Goal: Communication & Community: Answer question/provide support

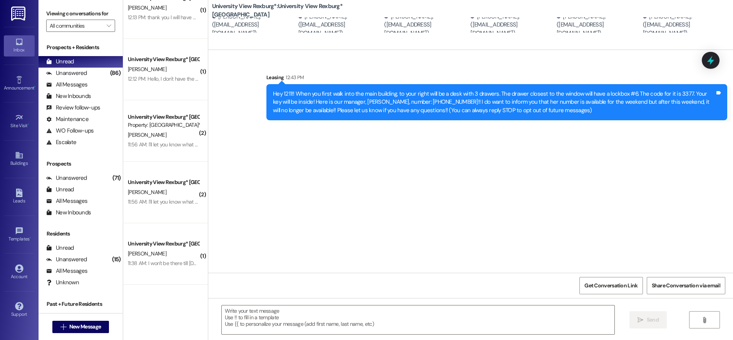
scroll to position [269, 0]
click at [95, 327] on span "New Message" at bounding box center [85, 327] width 32 height 8
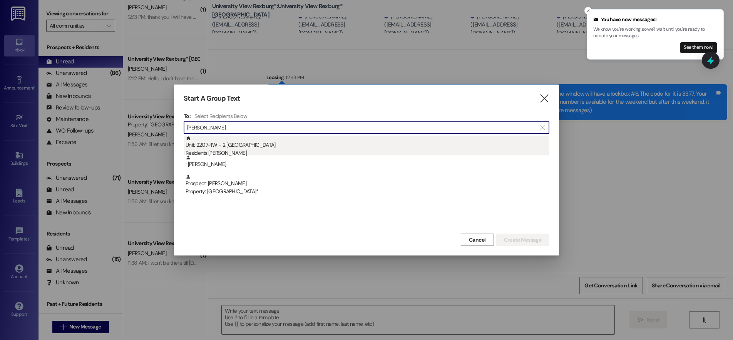
type input "eduarda"
click at [253, 147] on div "Unit: 2207~1W - 2 University View Rexburg Residents: Eduarda Iunes" at bounding box center [367, 147] width 364 height 22
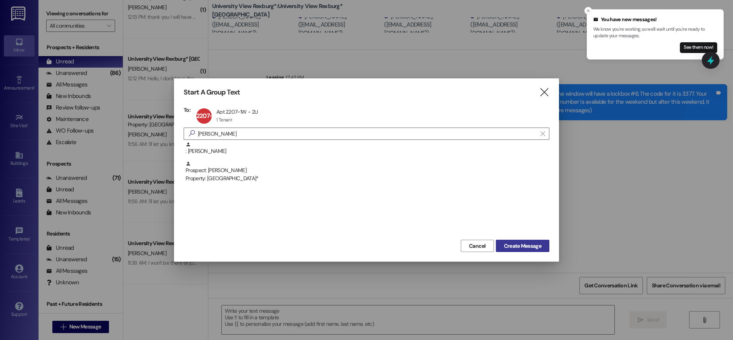
click at [514, 244] on span "Create Message" at bounding box center [522, 246] width 37 height 8
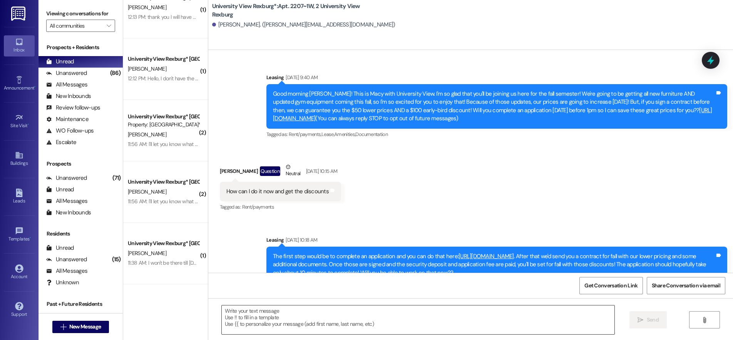
scroll to position [5811, 0]
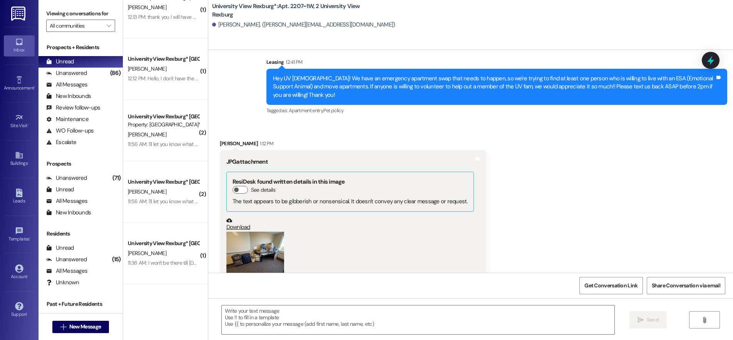
click at [250, 232] on button "Zoom image" at bounding box center [255, 253] width 58 height 43
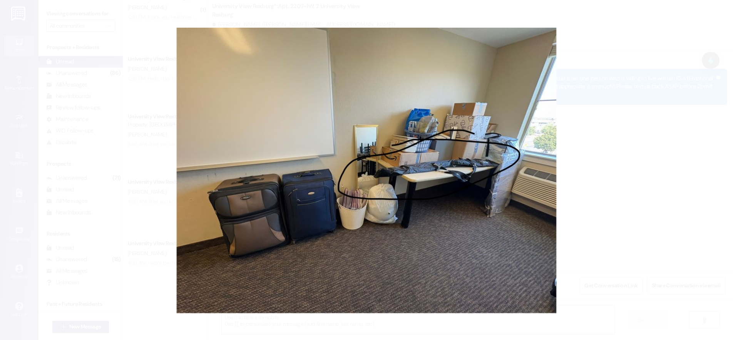
click at [669, 11] on button "Unzoom image" at bounding box center [366, 170] width 733 height 340
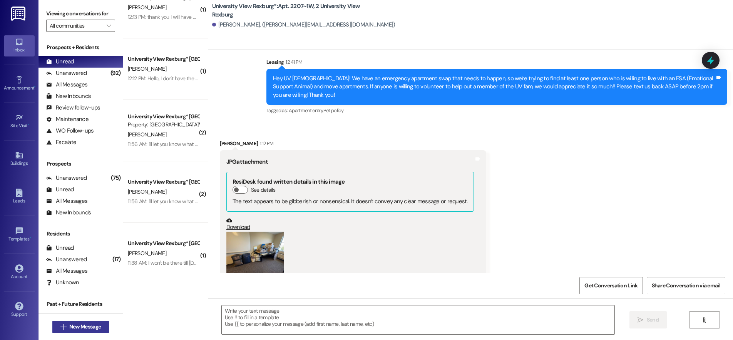
click at [78, 331] on span "New Message" at bounding box center [85, 327] width 32 height 8
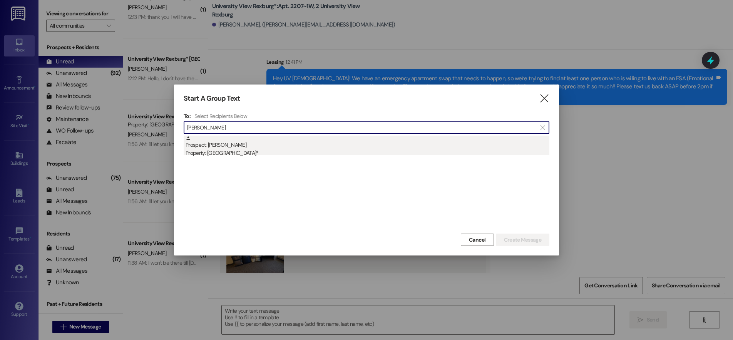
type input "[PERSON_NAME]"
click at [283, 145] on div "Prospect: [PERSON_NAME] Property: University View Rexburg*" at bounding box center [367, 147] width 364 height 22
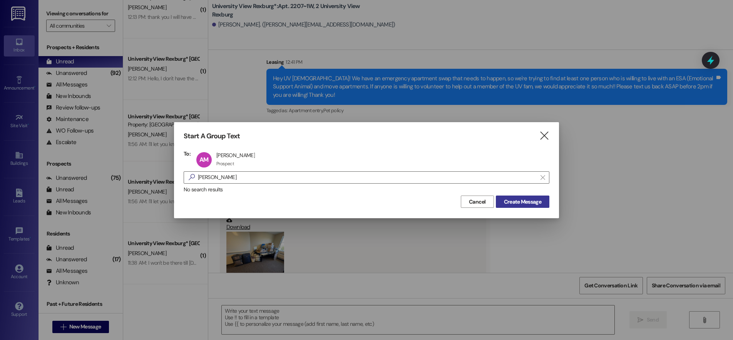
click at [536, 202] on span "Create Message" at bounding box center [522, 202] width 37 height 8
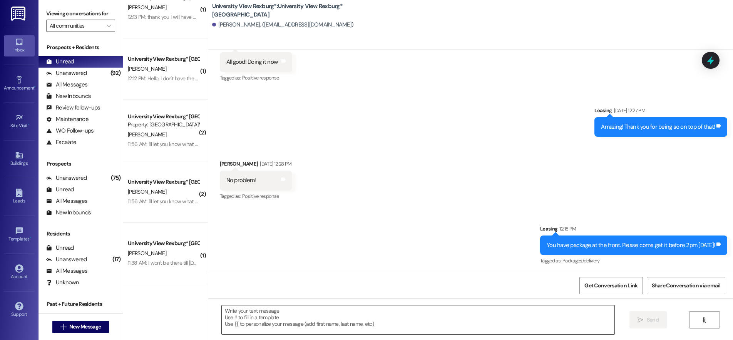
scroll to position [640, 0]
click at [316, 315] on textarea at bounding box center [418, 320] width 392 height 29
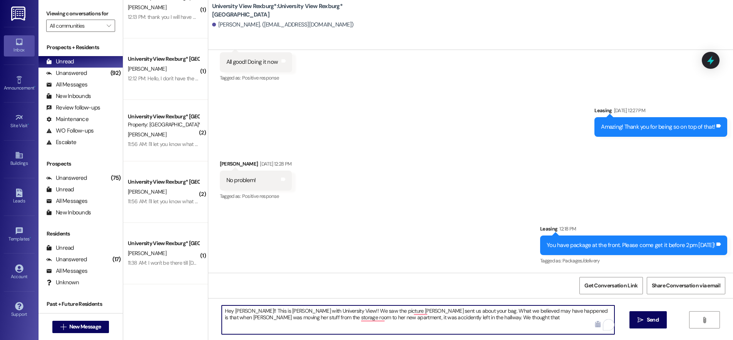
drag, startPoint x: 314, startPoint y: 311, endPoint x: 439, endPoint y: 356, distance: 132.4
click at [439, 340] on html "Inbox Go to Inbox Announcement • Send A Text Announcement Site Visit • Go to Si…" at bounding box center [366, 170] width 733 height 340
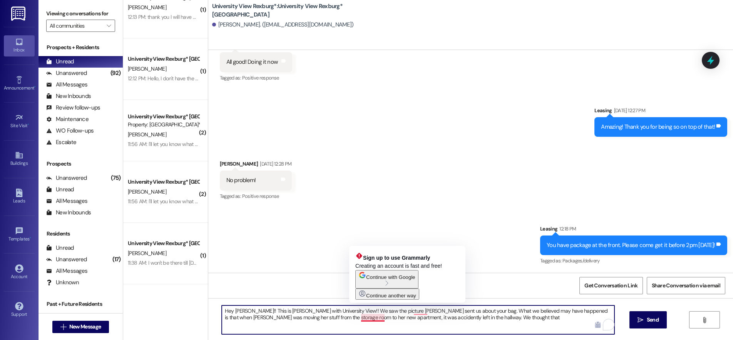
click at [387, 327] on textarea "Hey Abigail!! This is Ashlyn with University View!! We saw the picture Eduarda …" at bounding box center [418, 320] width 392 height 29
click at [368, 317] on textarea "Hey Abigail!! This is Ashlyn with University View!! We saw the picture Eduarda …" at bounding box center [418, 320] width 392 height 29
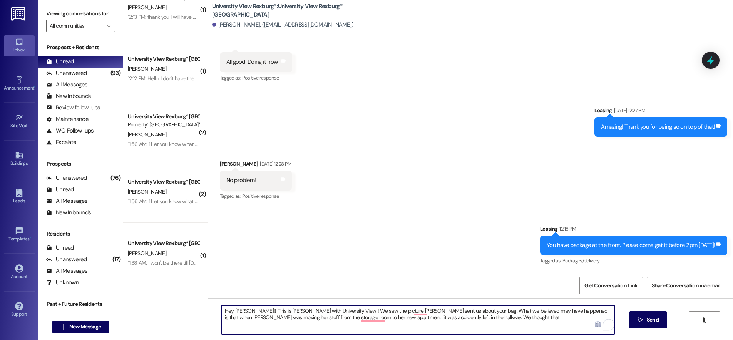
click at [507, 322] on textarea "Hey Abigail!! This is Ashlyn with University View!! We saw the picture Eduarda …" at bounding box center [418, 320] width 392 height 29
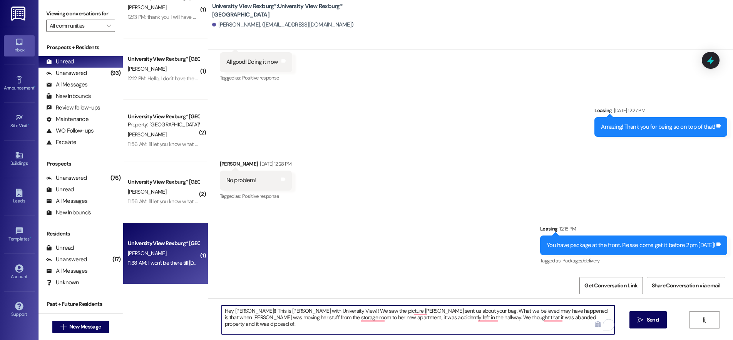
drag, startPoint x: 570, startPoint y: 319, endPoint x: 162, endPoint y: 278, distance: 410.3
click at [162, 278] on div "( 1 ) University View Rexburg* Prospect Property: University View Rexburg* T. P…" at bounding box center [427, 170] width 609 height 340
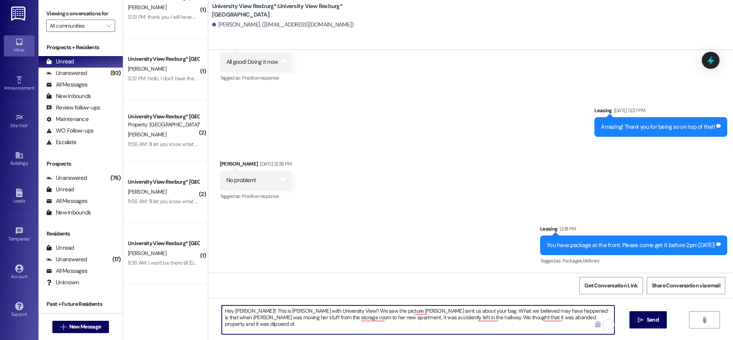
type textarea "Hey Abigail!! This is Ashlyn with University View!! We saw the picture Eduarda …"
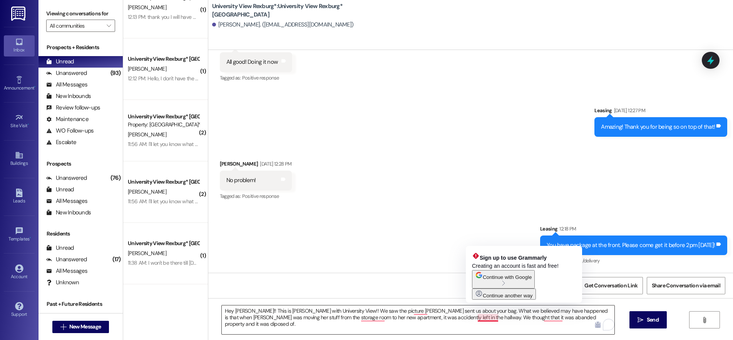
click at [477, 318] on textarea "Hey Abigail!! This is Ashlyn with University View!! We saw the picture Eduarda …" at bounding box center [418, 320] width 392 height 29
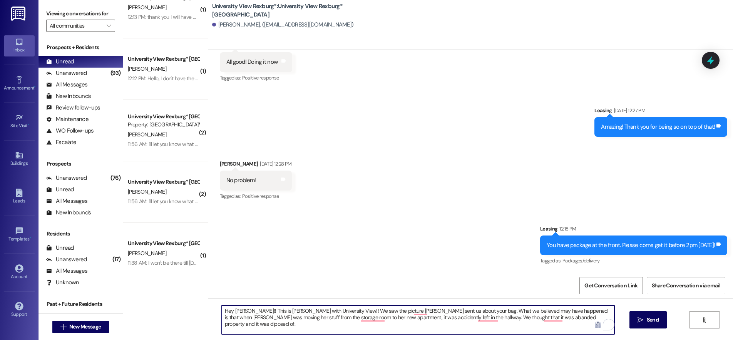
click at [448, 311] on textarea "Hey Abigail!! This is Ashlyn with University View!! We saw the picture Eduarda …" at bounding box center [418, 320] width 392 height 29
drag, startPoint x: 566, startPoint y: 320, endPoint x: 219, endPoint y: 310, distance: 346.8
click at [222, 310] on textarea "Hey Abigail!! This is Ashlyn with University View!! We saw the picture Eduarda …" at bounding box center [418, 320] width 392 height 29
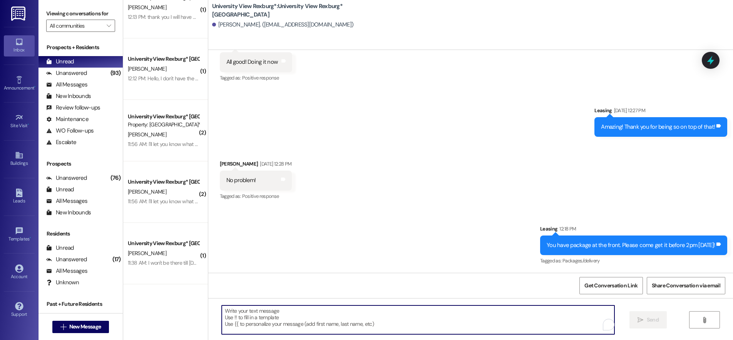
click at [319, 322] on textarea "To enrich screen reader interactions, please activate Accessibility in Grammarl…" at bounding box center [418, 320] width 392 height 29
click at [322, 314] on textarea "To enrich screen reader interactions, please activate Accessibility in Grammarl…" at bounding box center [418, 320] width 392 height 29
paste textarea "Based on what we've gathered, it appears the bag may have been accidentally lef…"
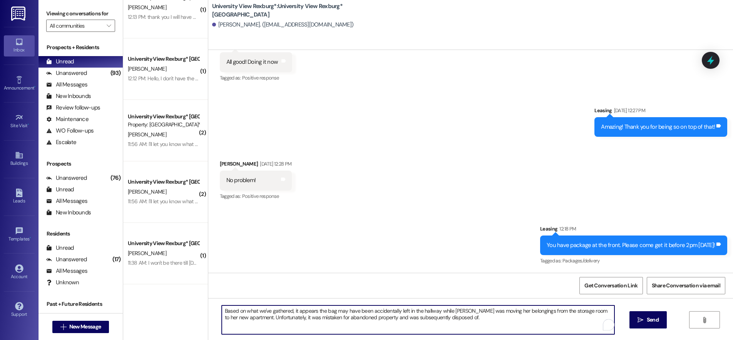
click at [222, 310] on textarea "Based on what we've gathered, it appears the bag may have been accidentally lef…" at bounding box center [418, 320] width 392 height 29
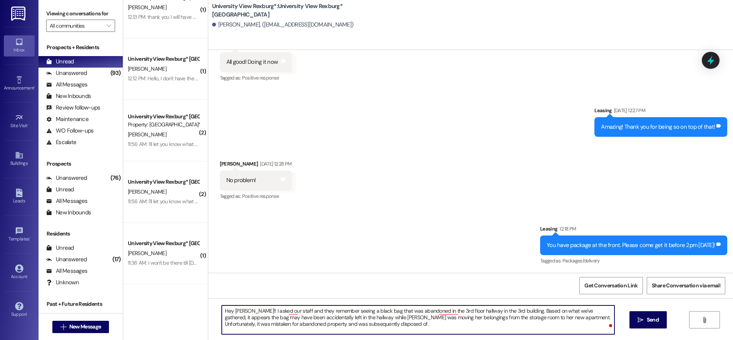
click at [444, 330] on textarea "Hey Abigail!! I asked our staff and they remember seeing a black bag that was a…" at bounding box center [418, 320] width 392 height 29
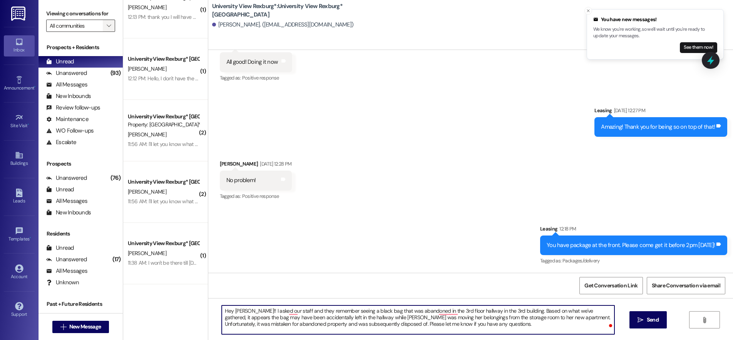
type textarea "Hey Abigail!! I asked our staff and they remember seeing a black bag that was a…"
click at [319, 324] on textarea "Hey Abigail!! I asked our staff and they remember seeing a black bag that was a…" at bounding box center [418, 320] width 392 height 29
click at [470, 327] on textarea "Hey Abigail!! I asked our staff and they remember seeing a black bag that was a…" at bounding box center [418, 320] width 392 height 29
click at [452, 322] on textarea "Hey Abigail!! I asked our staff and they remember seeing a black bag that was a…" at bounding box center [418, 320] width 392 height 29
click at [459, 325] on textarea "Hey Abigail!! I asked our staff and they remember seeing a black bag that was a…" at bounding box center [418, 320] width 392 height 29
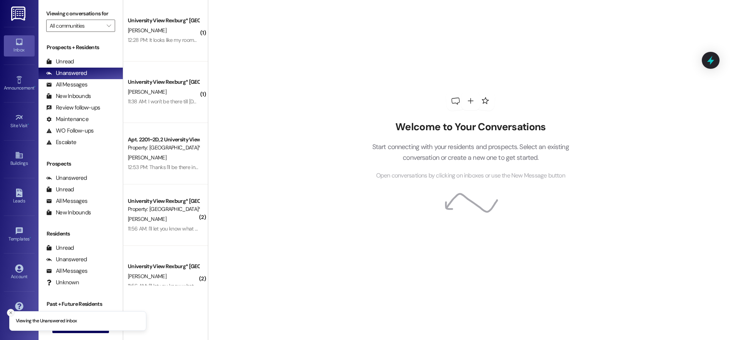
click at [12, 312] on line "Close toast" at bounding box center [11, 313] width 2 height 2
click at [90, 329] on span "New Message" at bounding box center [85, 327] width 32 height 8
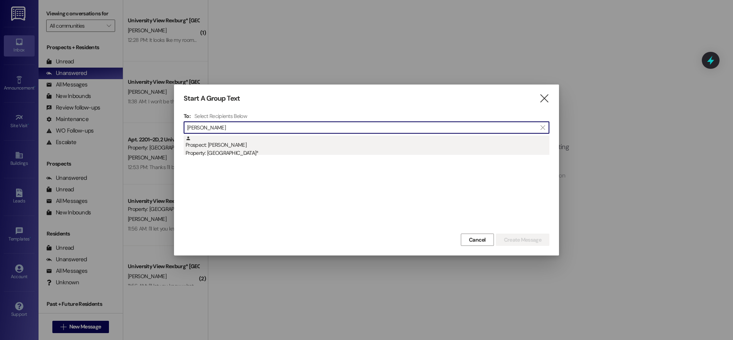
type input "[PERSON_NAME]"
click at [282, 141] on div "Prospect: [PERSON_NAME] Property: University View Rexburg*" at bounding box center [367, 147] width 364 height 22
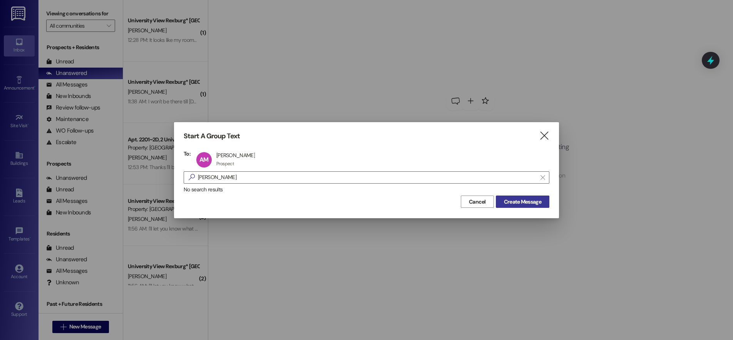
drag, startPoint x: 522, startPoint y: 202, endPoint x: 522, endPoint y: 206, distance: 3.9
click at [522, 202] on span "Create Message" at bounding box center [522, 202] width 37 height 8
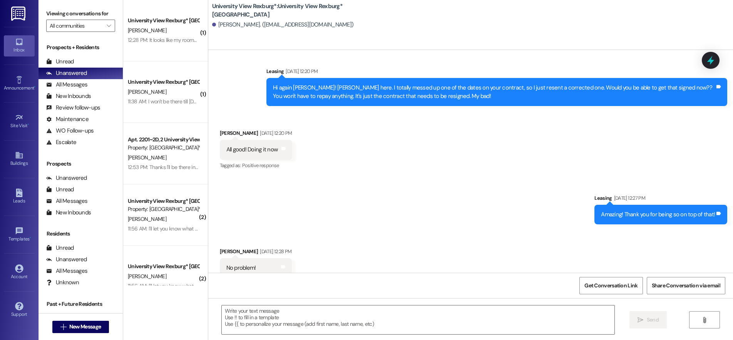
scroll to position [574, 0]
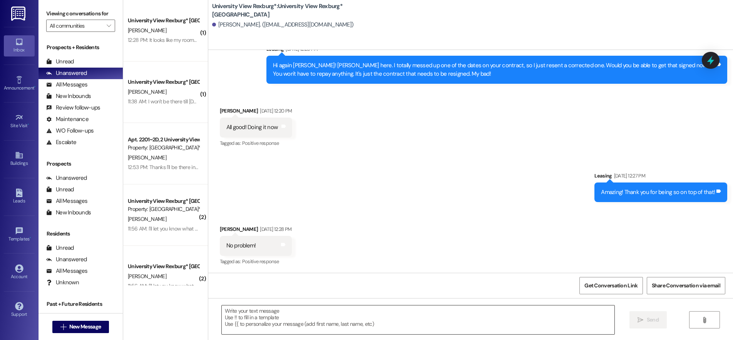
click at [315, 317] on textarea at bounding box center [418, 320] width 392 height 29
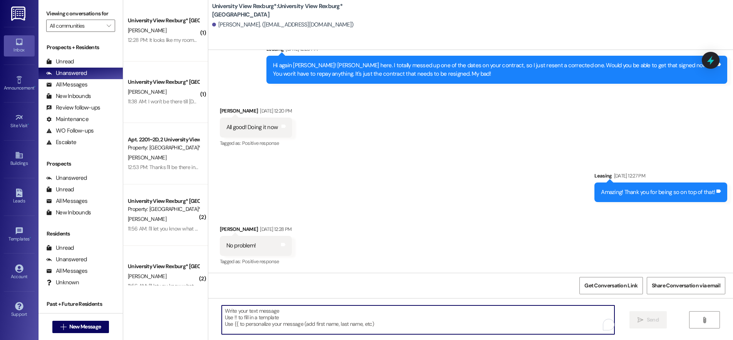
type textarea "'"
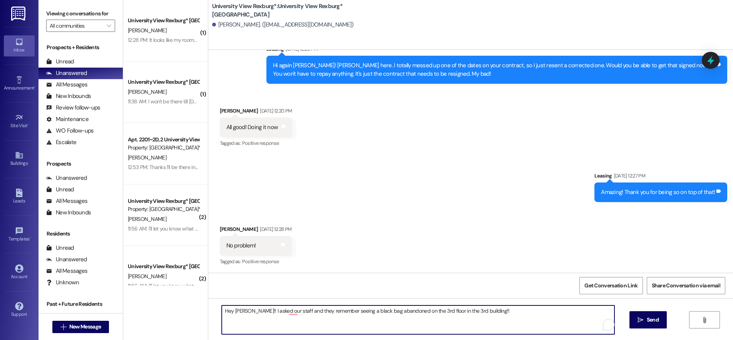
click at [524, 319] on textarea "Hey [PERSON_NAME]!! I asked our staff and they remember seeing a black bag aban…" at bounding box center [418, 320] width 392 height 29
paste textarea "Based on what we've gathered, it appears the bag may have been accidentally lef…"
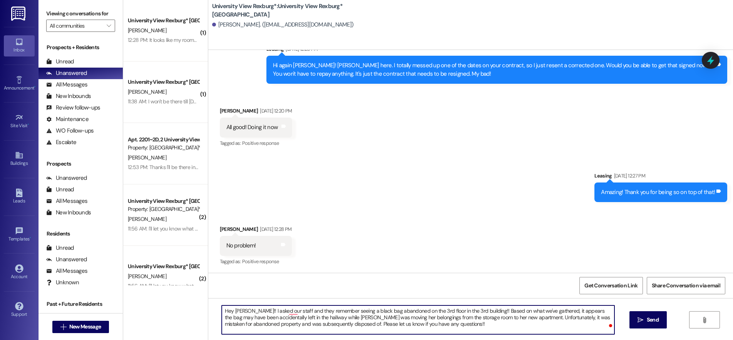
click at [245, 310] on textarea "Hey [PERSON_NAME]!! I asked our staff and they remember seeing a black bag aban…" at bounding box center [418, 320] width 392 height 29
click at [319, 324] on textarea "Hey [PERSON_NAME]!! I asked our staff and they remember seeing a black bag aban…" at bounding box center [418, 320] width 392 height 29
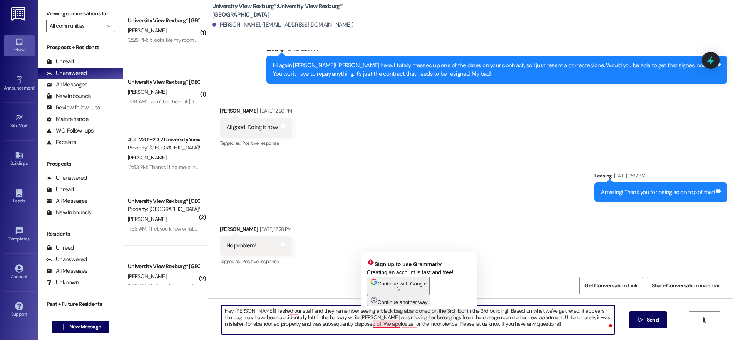
drag, startPoint x: 385, startPoint y: 323, endPoint x: 353, endPoint y: 319, distance: 32.5
click at [353, 319] on textarea "Hey [PERSON_NAME]!! I asked our staff and they remember seeing a black bag aban…" at bounding box center [418, 320] width 392 height 29
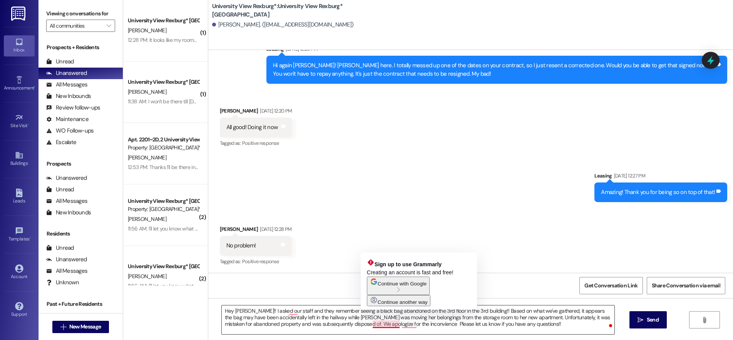
click at [378, 325] on textarea "Hey [PERSON_NAME]!! I asked our staff and they remember seeing a black bag aban…" at bounding box center [418, 320] width 392 height 29
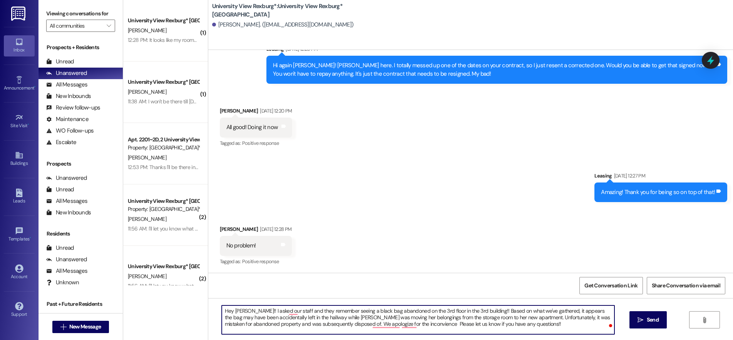
drag, startPoint x: 394, startPoint y: 327, endPoint x: 365, endPoint y: 333, distance: 29.1
click at [365, 333] on textarea "Hey [PERSON_NAME]!! I asked our staff and they remember seeing a black bag aban…" at bounding box center [418, 320] width 392 height 29
paste textarea "inconven"
click at [365, 324] on textarea "Hey [PERSON_NAME]!! I asked our staff and they remember seeing a black bag aban…" at bounding box center [418, 320] width 392 height 29
click at [400, 325] on textarea "Hey [PERSON_NAME]!! I asked our staff and they remember seeing a black bag aban…" at bounding box center [418, 320] width 392 height 29
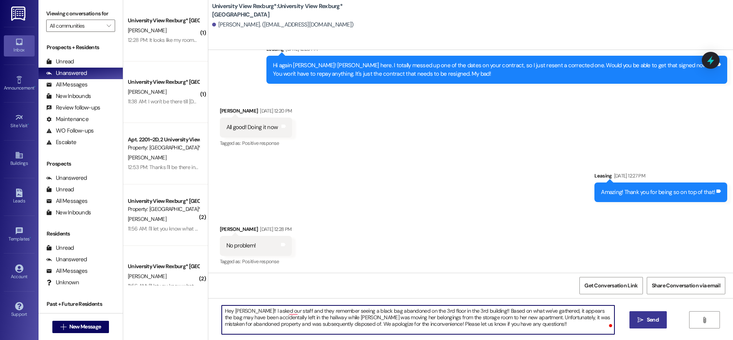
type textarea "Hey [PERSON_NAME]!! I asked our staff and they remember seeing a black bag aban…"
click at [655, 322] on span "Send" at bounding box center [652, 320] width 12 height 8
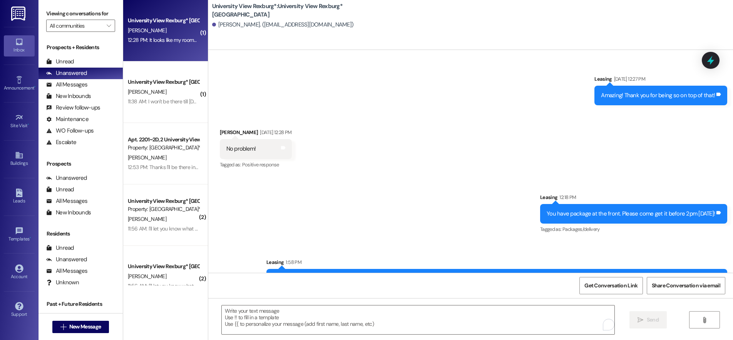
scroll to position [710, 0]
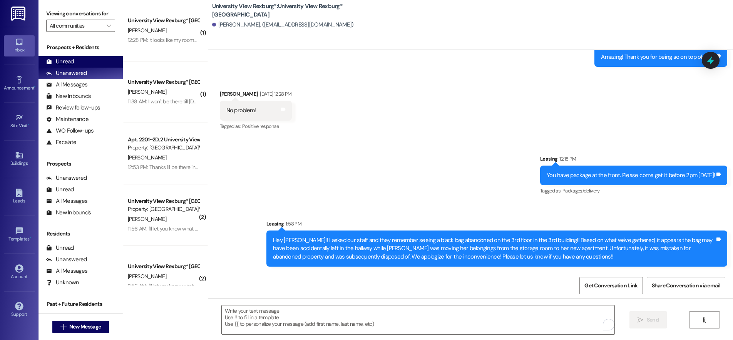
click at [89, 63] on div "Unread (0)" at bounding box center [80, 62] width 84 height 12
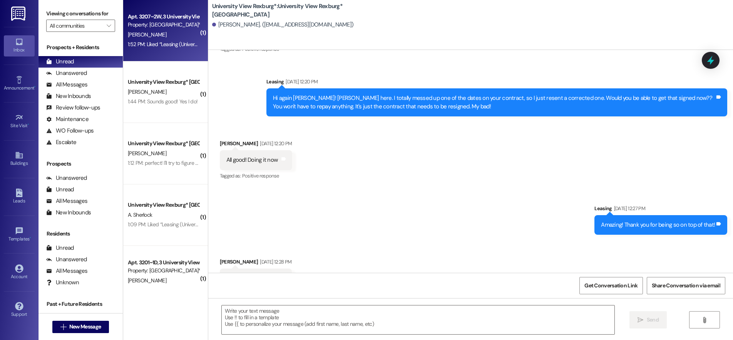
scroll to position [574, 0]
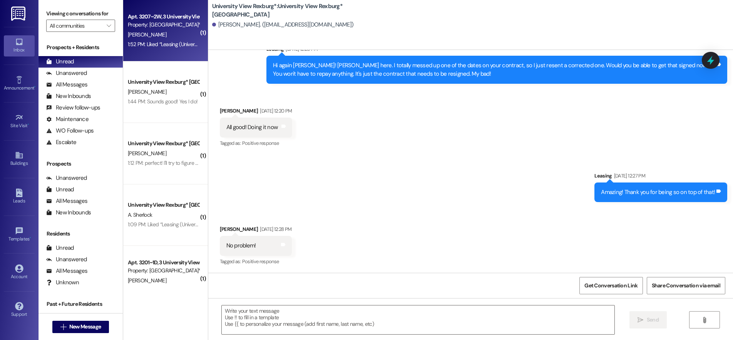
click at [150, 42] on div "1:52 PM: Liked “Leasing (University View Rexburg*): You have package at the fro…" at bounding box center [262, 44] width 269 height 7
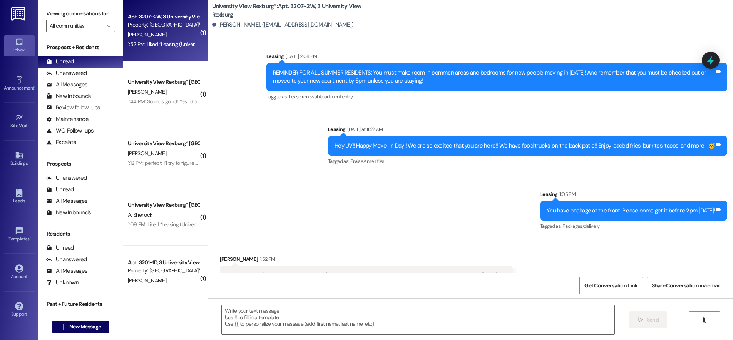
scroll to position [10617, 0]
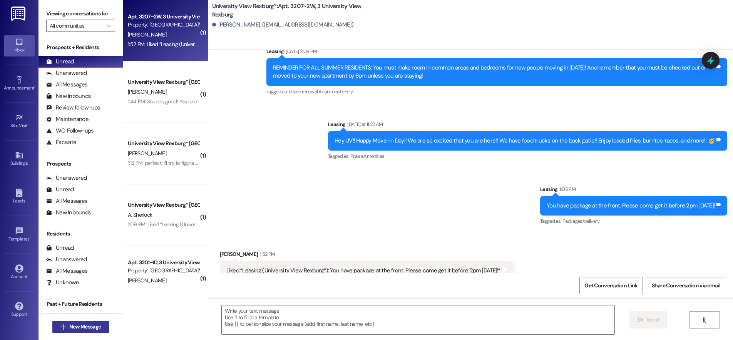
click at [95, 328] on span "New Message" at bounding box center [85, 327] width 32 height 8
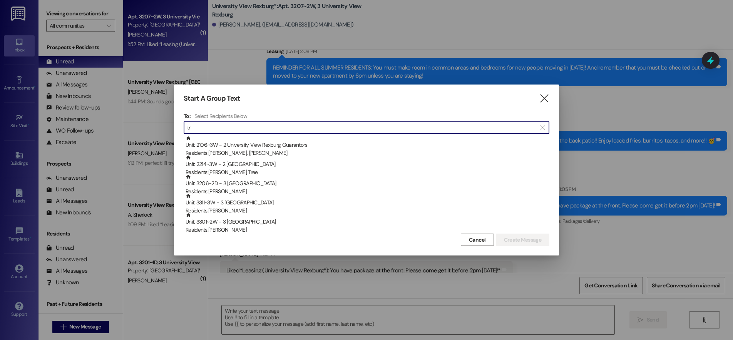
type input "t"
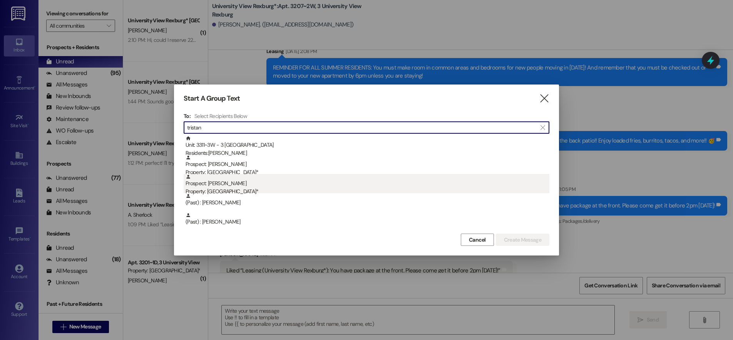
type input "tristan"
click at [261, 190] on div "Property: [GEOGRAPHIC_DATA]*" at bounding box center [367, 192] width 364 height 8
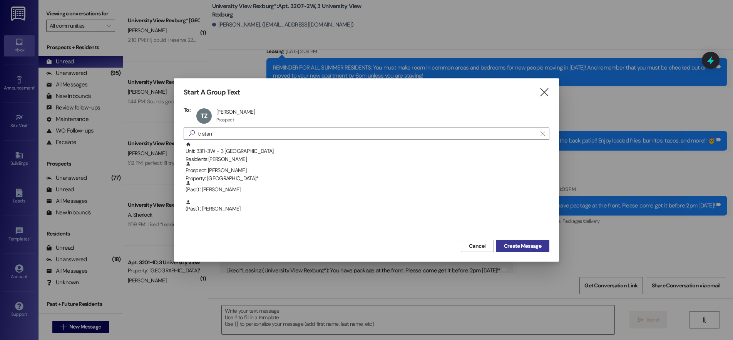
click at [514, 247] on span "Create Message" at bounding box center [522, 246] width 37 height 8
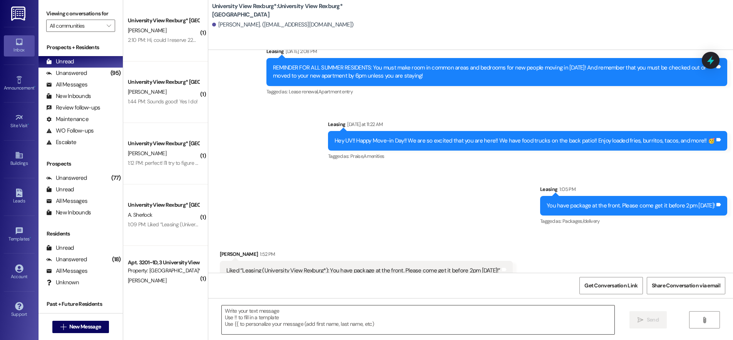
click at [336, 323] on textarea at bounding box center [418, 320] width 392 height 29
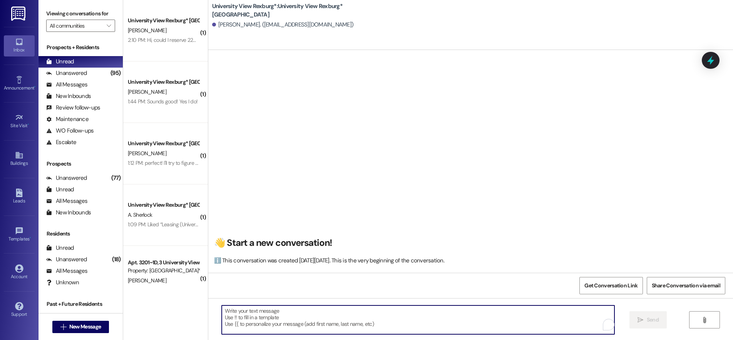
scroll to position [0, 0]
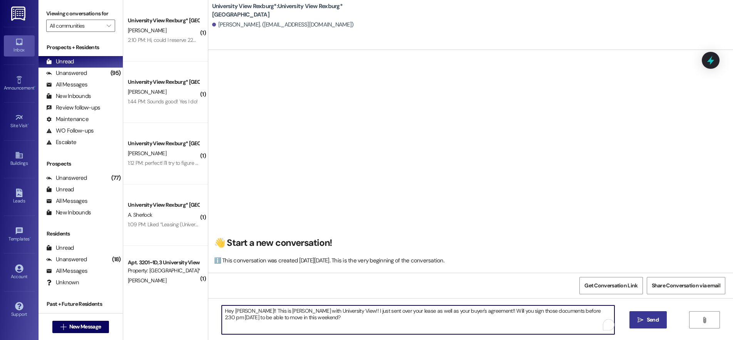
type textarea "Hey [PERSON_NAME]!! This is [PERSON_NAME] with University View!! I just sent ov…"
click at [651, 317] on span "Send" at bounding box center [652, 320] width 12 height 8
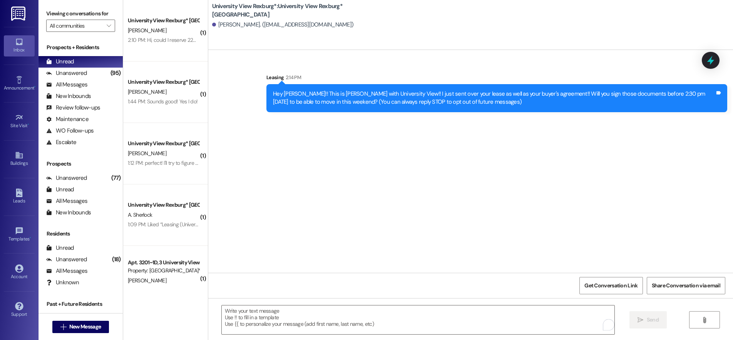
scroll to position [0, 0]
click at [83, 323] on span "New Message" at bounding box center [85, 327] width 32 height 8
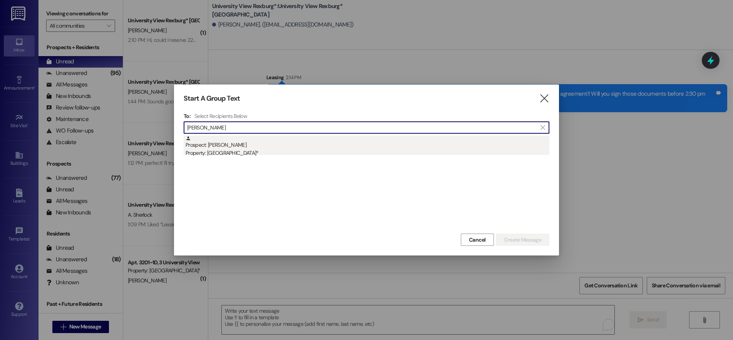
type input "[PERSON_NAME]"
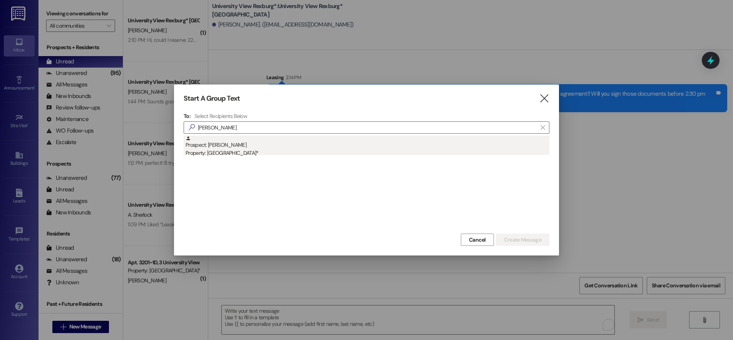
click at [246, 155] on div "Property: [GEOGRAPHIC_DATA]*" at bounding box center [367, 153] width 364 height 8
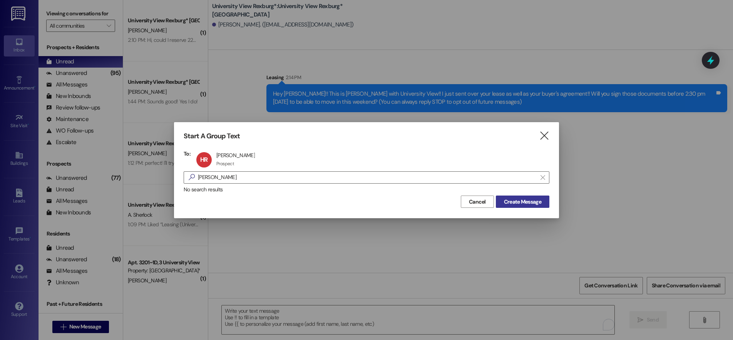
click at [524, 203] on span "Create Message" at bounding box center [522, 202] width 37 height 8
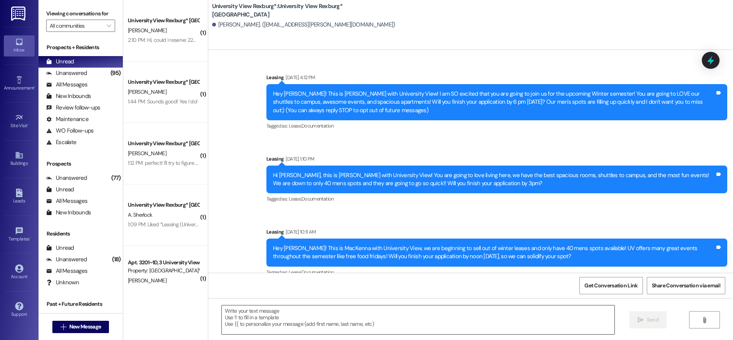
click at [333, 325] on textarea at bounding box center [418, 320] width 392 height 29
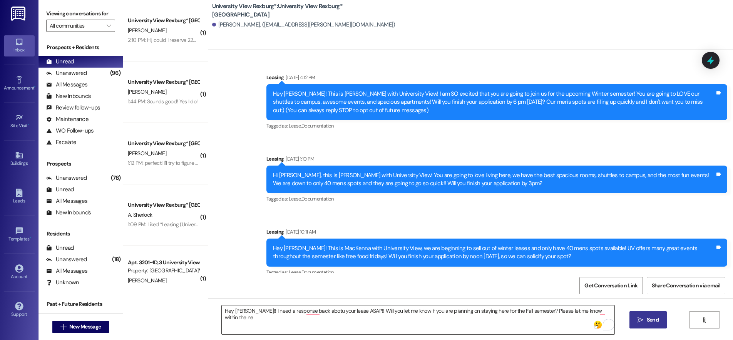
click at [598, 307] on textarea "Hey [PERSON_NAME]!! I need a response back abotu your lease ASAP!! Will you let…" at bounding box center [418, 320] width 392 height 29
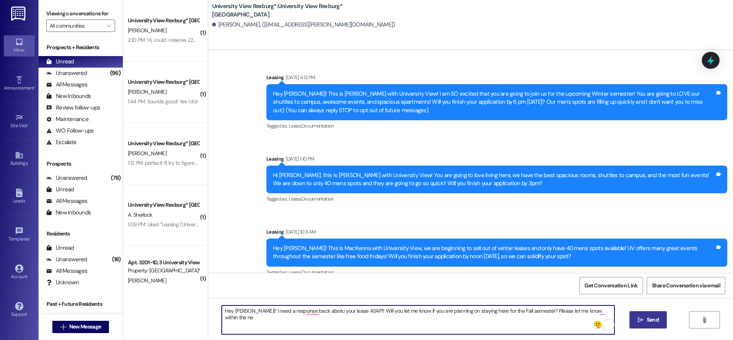
click at [603, 310] on textarea "Hey [PERSON_NAME]!! I need a response back abotu your lease ASAP!! Will you let…" at bounding box center [418, 320] width 392 height 29
type textarea "Hey [PERSON_NAME]!! I need a response back abotu your lease ASAP!! Will you let…"
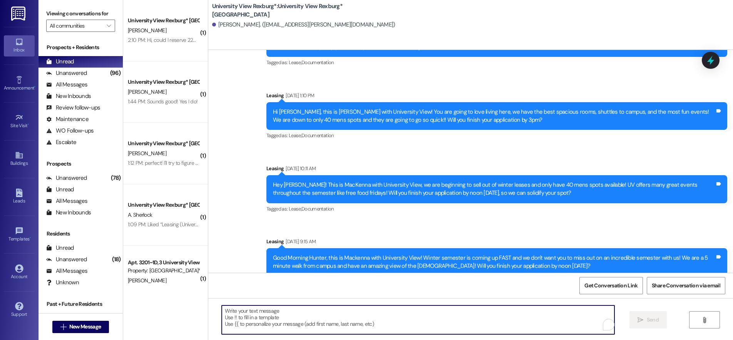
scroll to position [77, 0]
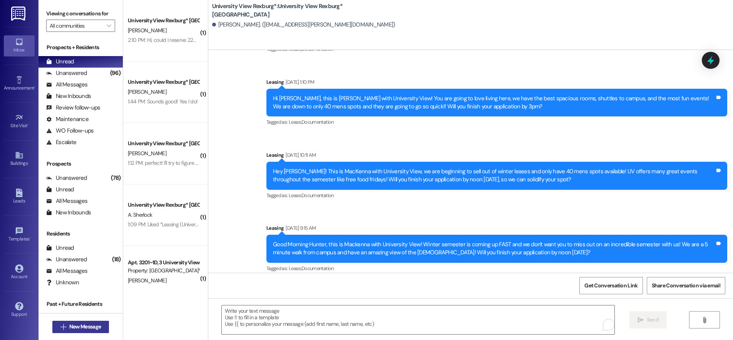
click at [96, 329] on span "New Message" at bounding box center [85, 327] width 32 height 8
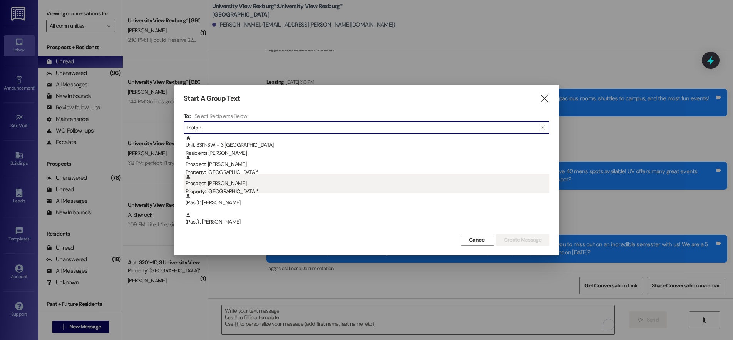
type input "tristan"
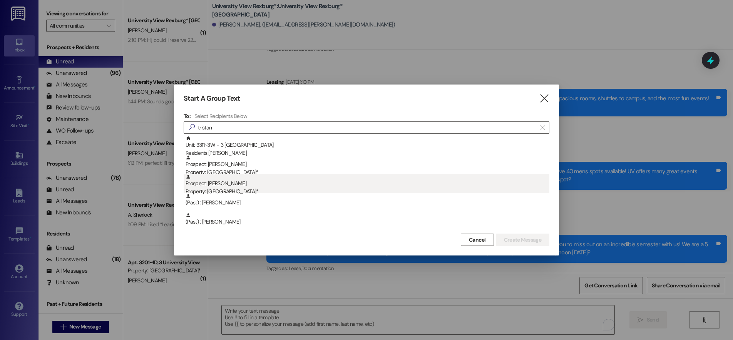
click at [254, 191] on div "Property: [GEOGRAPHIC_DATA]*" at bounding box center [367, 192] width 364 height 8
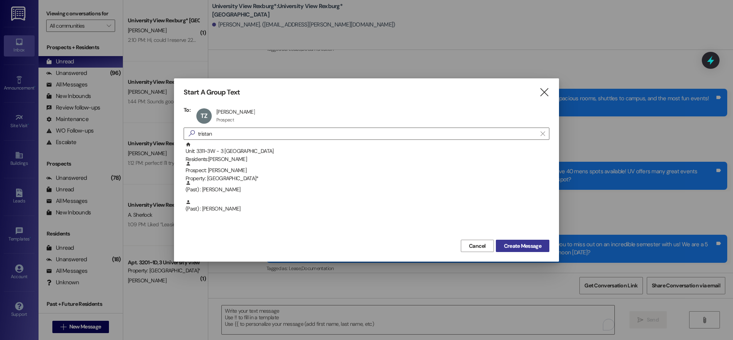
click at [521, 247] on span "Create Message" at bounding box center [522, 246] width 37 height 8
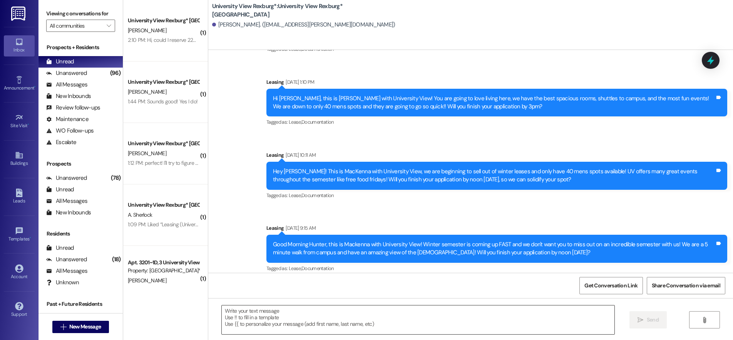
scroll to position [0, 0]
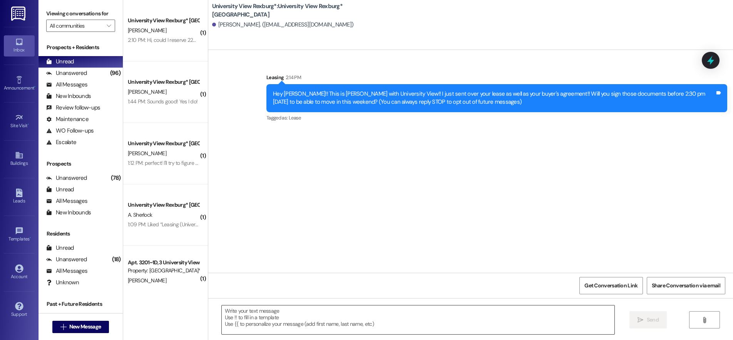
click at [287, 325] on textarea at bounding box center [418, 320] width 392 height 29
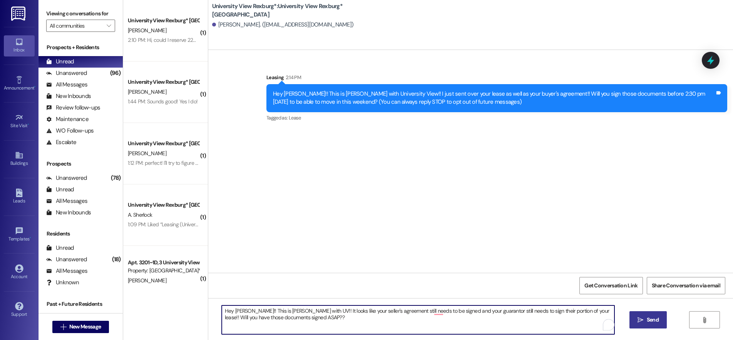
type textarea "Hey [PERSON_NAME]!! This is [PERSON_NAME] with UV!! It looks like your seller's…"
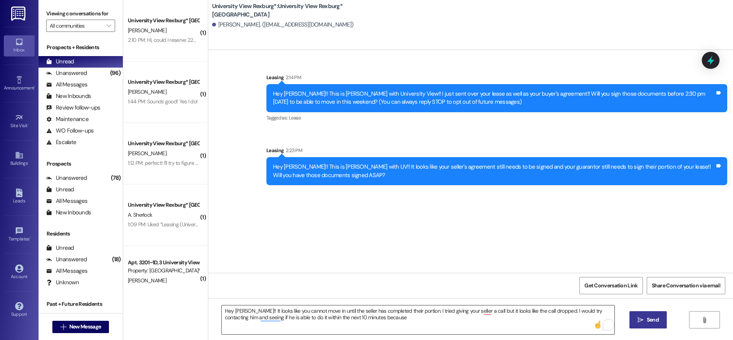
click at [400, 322] on textarea "Hey [PERSON_NAME]!! It looks like you cannot move in until the seller has compl…" at bounding box center [418, 320] width 392 height 29
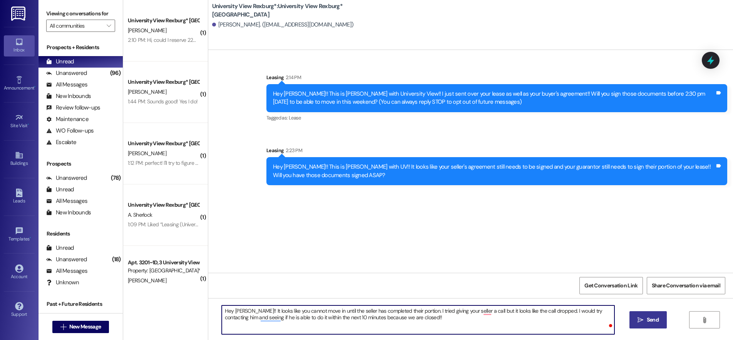
type textarea "Hey [PERSON_NAME]!! It looks like you cannot move in until the seller has compl…"
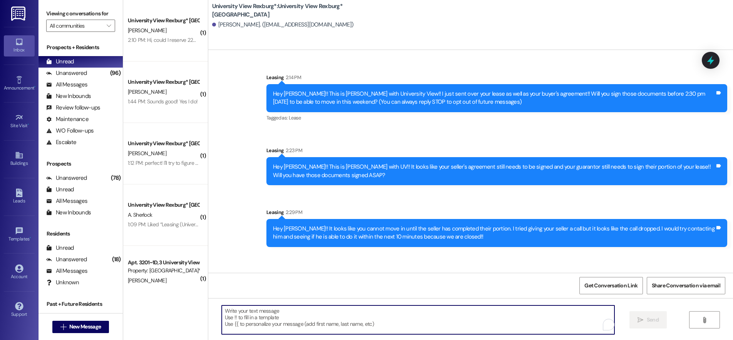
click at [391, 317] on textarea "To enrich screen reader interactions, please activate Accessibility in Grammarl…" at bounding box center [418, 320] width 392 height 29
type textarea "N"
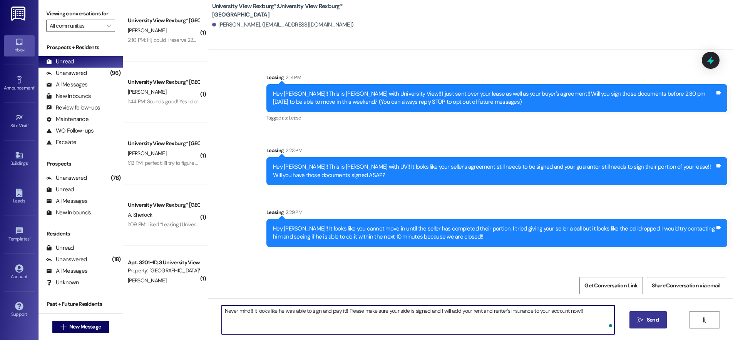
type textarea "Never mind!! It looks like he was able to sign and pay it!! Please make sure yo…"
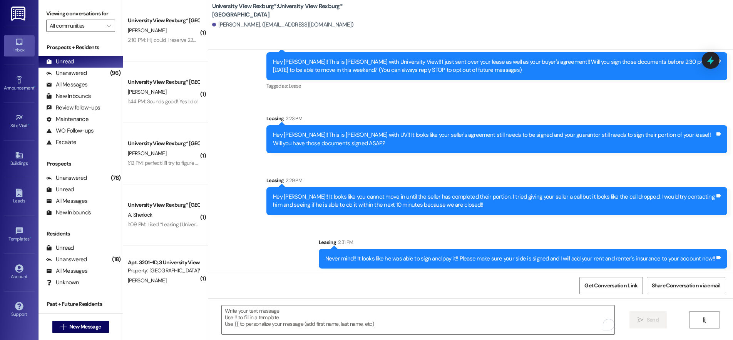
scroll to position [34, 0]
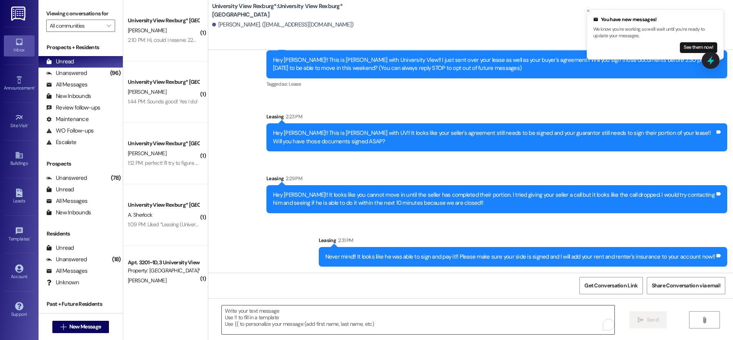
click at [313, 326] on textarea "To enrich screen reader interactions, please activate Accessibility in Grammarl…" at bounding box center [418, 320] width 392 height 29
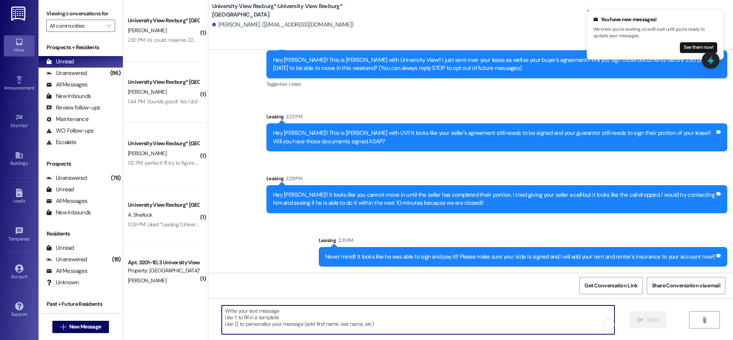
paste textarea "When you first walk into the main building, to your right will be a desk with 3…"
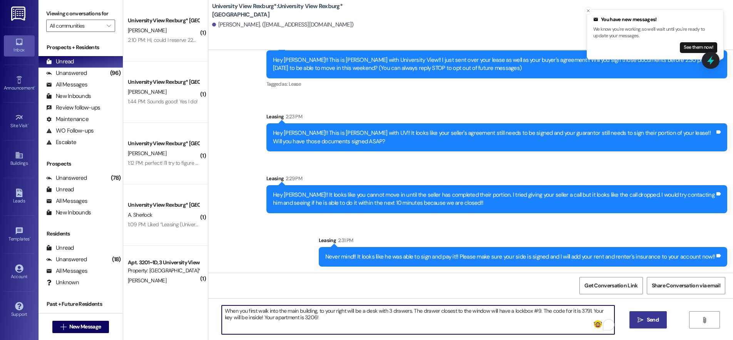
click at [533, 314] on textarea "When you first walk into the main building, to your right will be a desk with 3…" at bounding box center [418, 320] width 392 height 29
click at [583, 312] on textarea "When you first walk into the main building, to your right will be a desk with 3…" at bounding box center [418, 320] width 392 height 29
click at [301, 318] on textarea "When you first walk into the main building, to your right will be a desk with 3…" at bounding box center [418, 320] width 392 height 29
type textarea "When you first walk into the main building, to your right will be a desk with 3…"
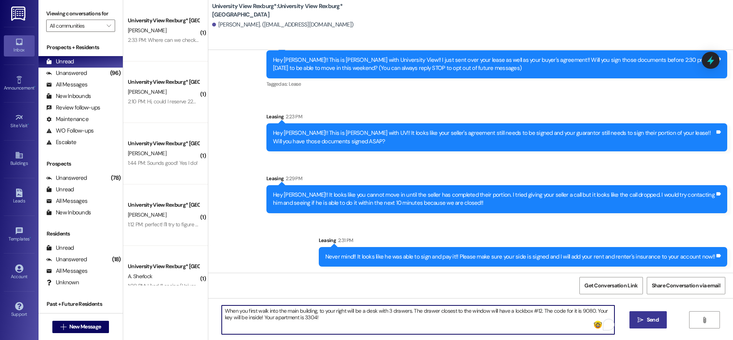
click at [381, 328] on textarea "When you first walk into the main building, to your right will be a desk with 3…" at bounding box center [418, 320] width 392 height 29
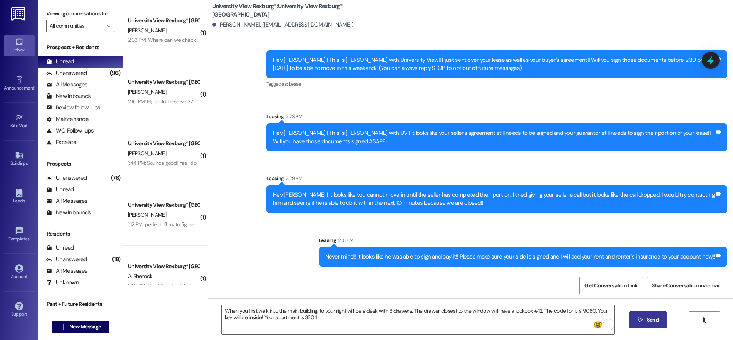
click at [661, 321] on button " Send" at bounding box center [647, 320] width 37 height 17
